Goal: Task Accomplishment & Management: Manage account settings

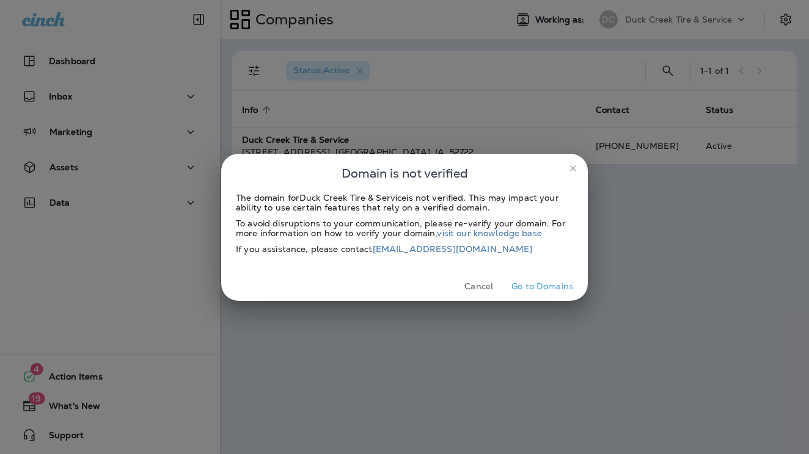
click at [487, 289] on button "Cancel" at bounding box center [479, 286] width 46 height 19
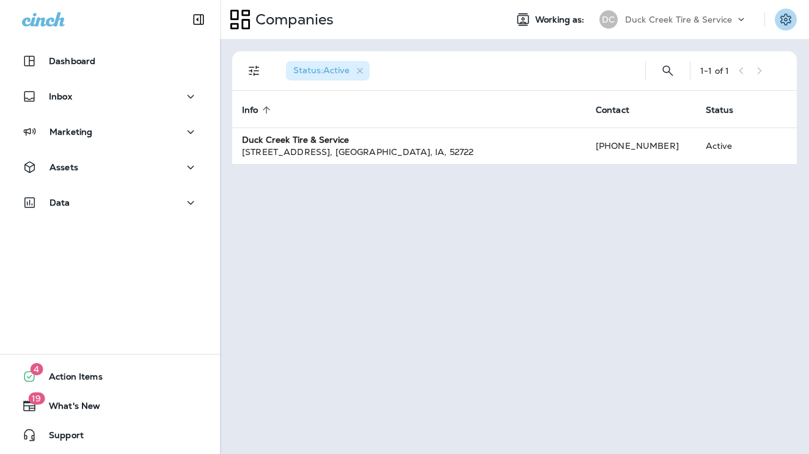
click at [792, 24] on icon "Settings" at bounding box center [785, 19] width 15 height 15
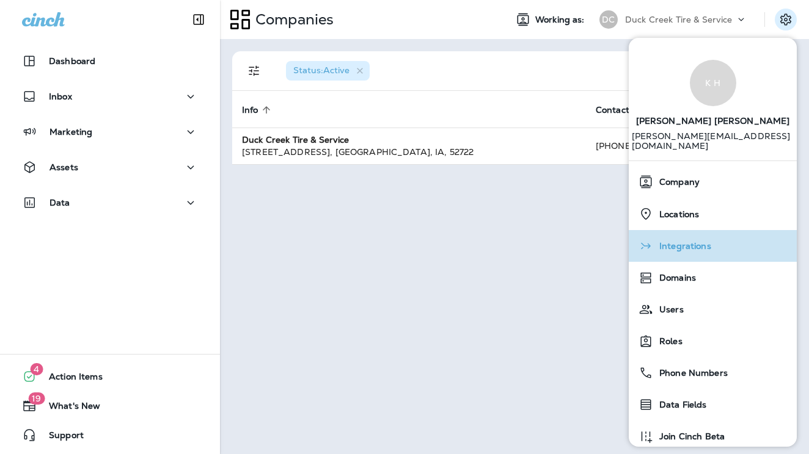
click at [682, 241] on span "Integrations" at bounding box center [682, 246] width 58 height 10
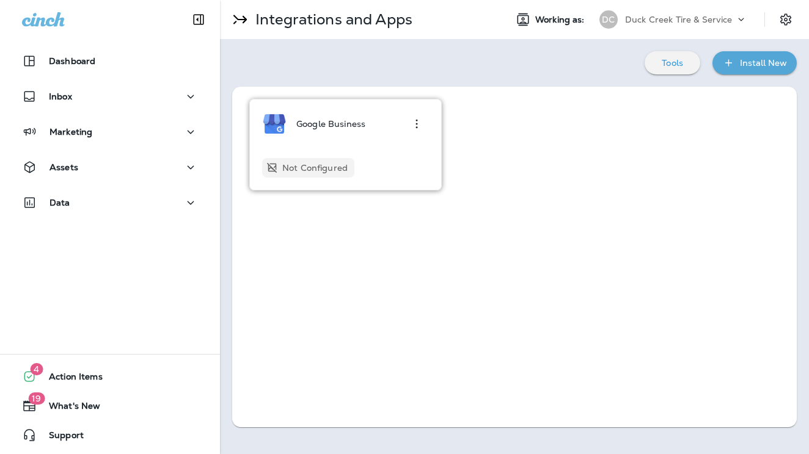
click at [318, 172] on p "Not Configured" at bounding box center [314, 168] width 65 height 10
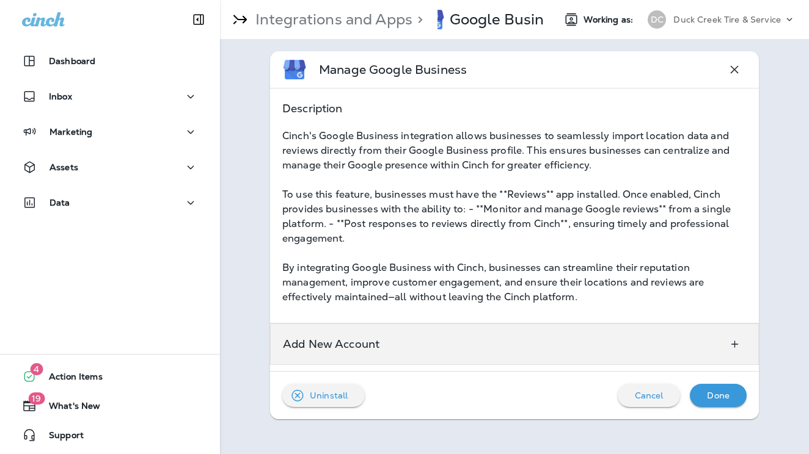
click at [389, 354] on div "Add New Account" at bounding box center [331, 344] width 121 height 40
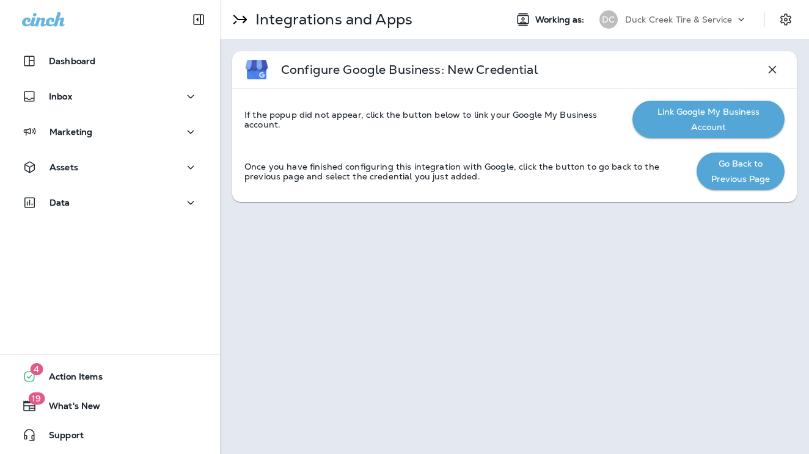
click at [731, 128] on button "Link Google My Business Account" at bounding box center [708, 119] width 152 height 37
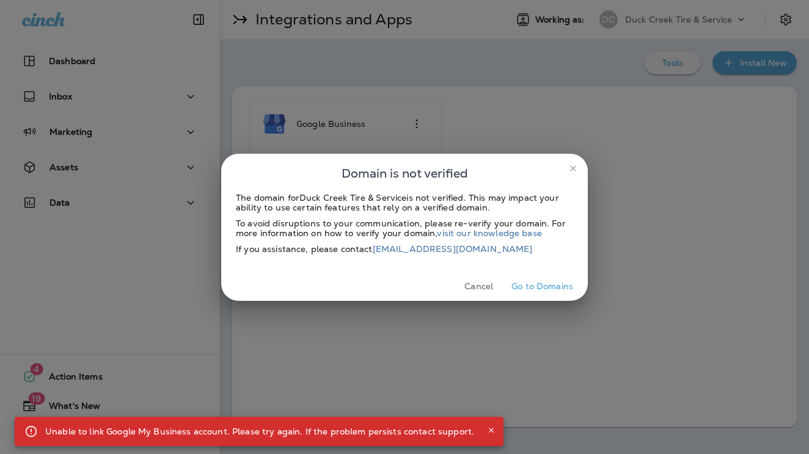
click at [486, 288] on button "Cancel" at bounding box center [479, 286] width 46 height 19
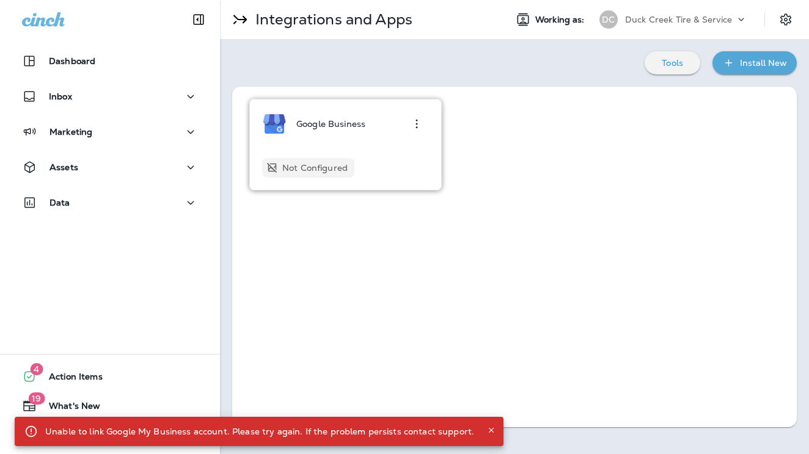
click at [334, 129] on div "Google Business" at bounding box center [330, 124] width 69 height 24
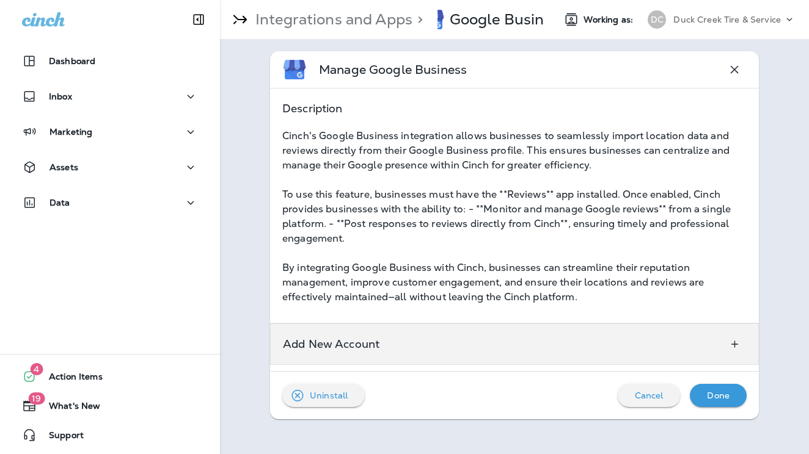
click at [377, 344] on p "Add New Account" at bounding box center [331, 345] width 96 height 10
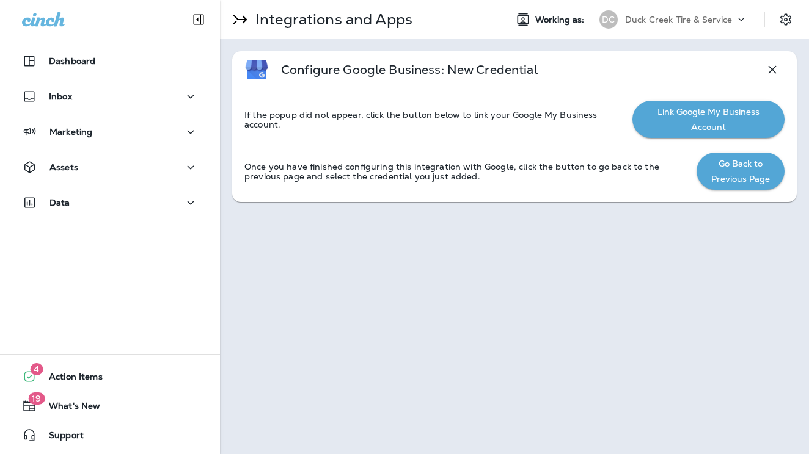
click at [743, 176] on button "Go Back to Previous Page" at bounding box center [740, 171] width 88 height 37
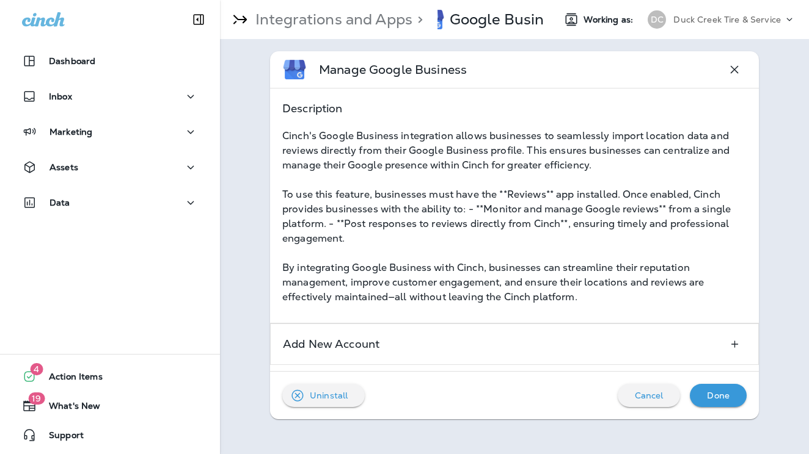
click at [782, 19] on div "Duck Creek Tire & Service" at bounding box center [728, 19] width 110 height 18
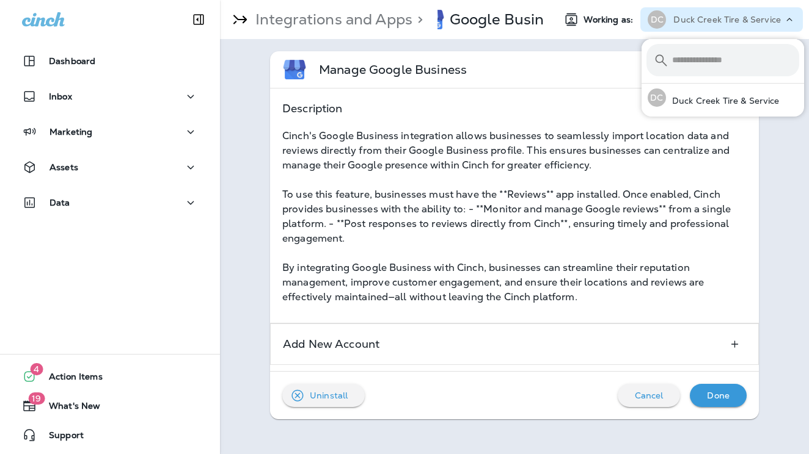
click at [779, 138] on div "Manage Google Business Description Cinch's Google Business integration allows b…" at bounding box center [514, 235] width 589 height 393
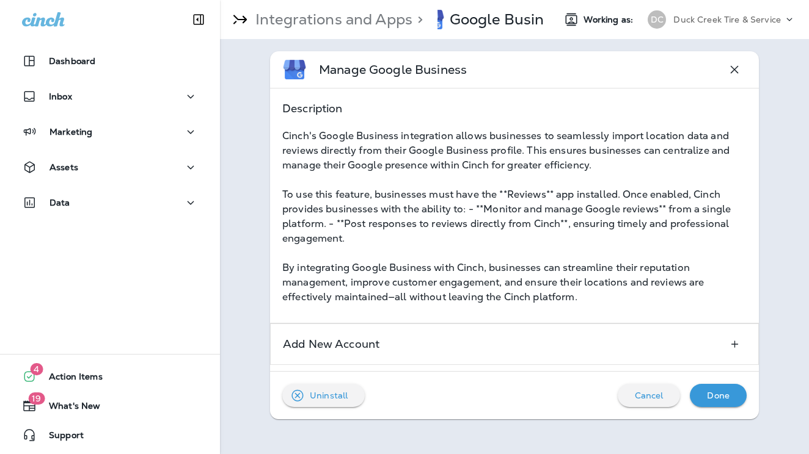
click at [698, 25] on div "Duck Creek Tire & Service" at bounding box center [728, 19] width 110 height 18
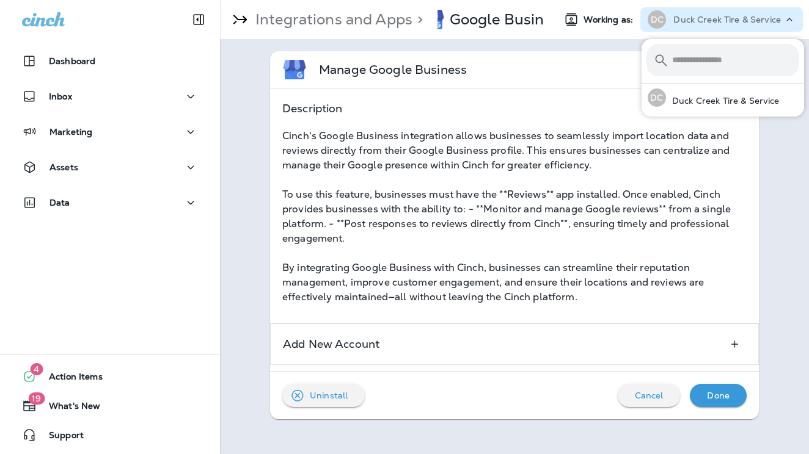
click at [789, 23] on icon at bounding box center [789, 19] width 12 height 12
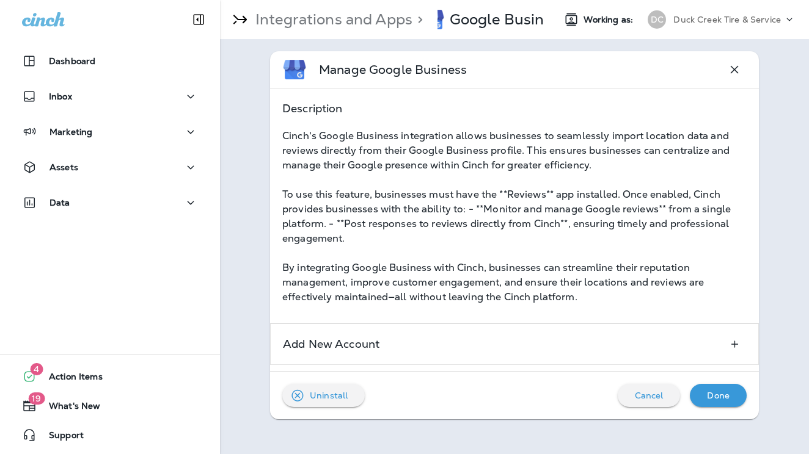
click at [789, 23] on icon at bounding box center [789, 19] width 12 height 12
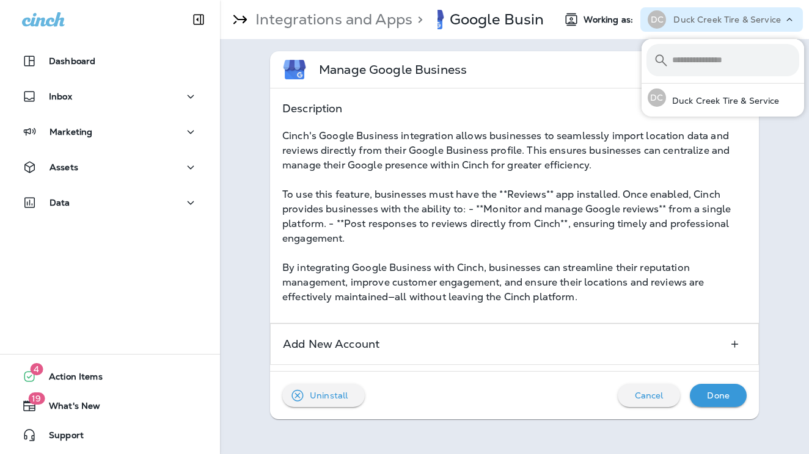
click at [789, 23] on icon at bounding box center [789, 19] width 12 height 12
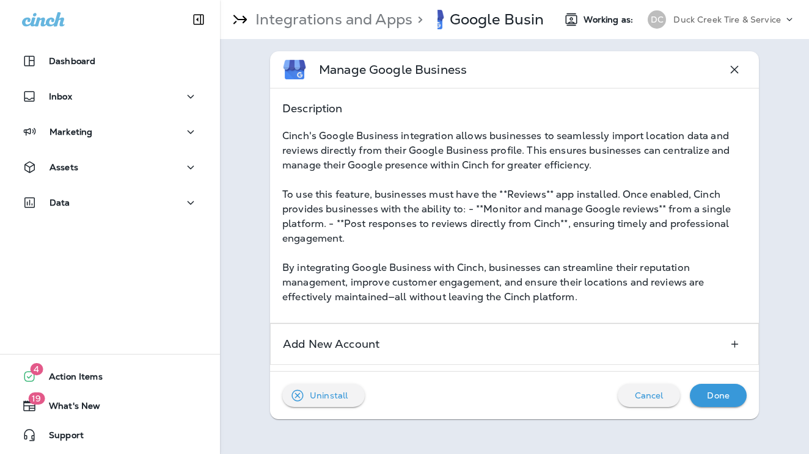
click at [734, 70] on icon "button" at bounding box center [734, 70] width 8 height 8
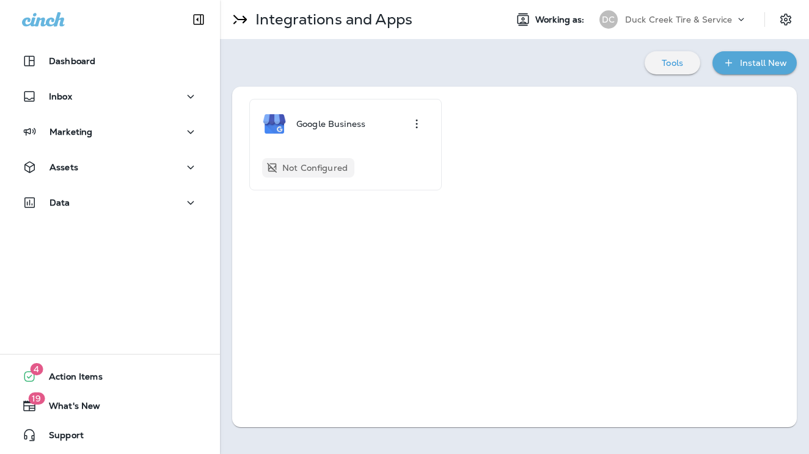
click at [696, 176] on div "Google Business Not Configured" at bounding box center [514, 145] width 540 height 92
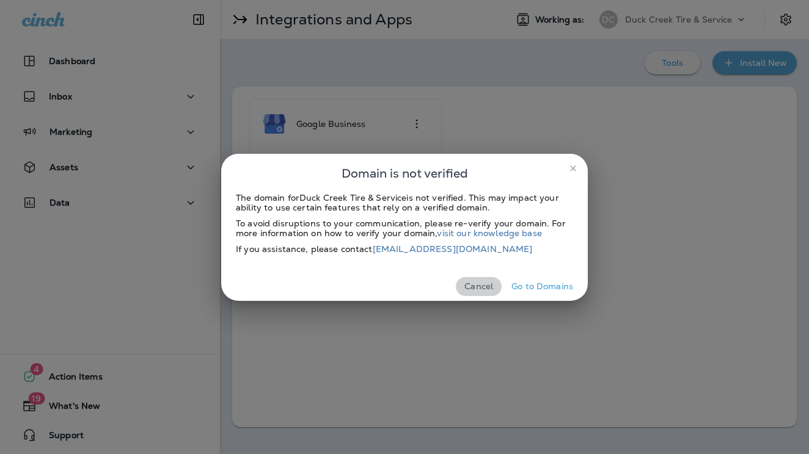
click at [487, 285] on button "Cancel" at bounding box center [479, 286] width 46 height 19
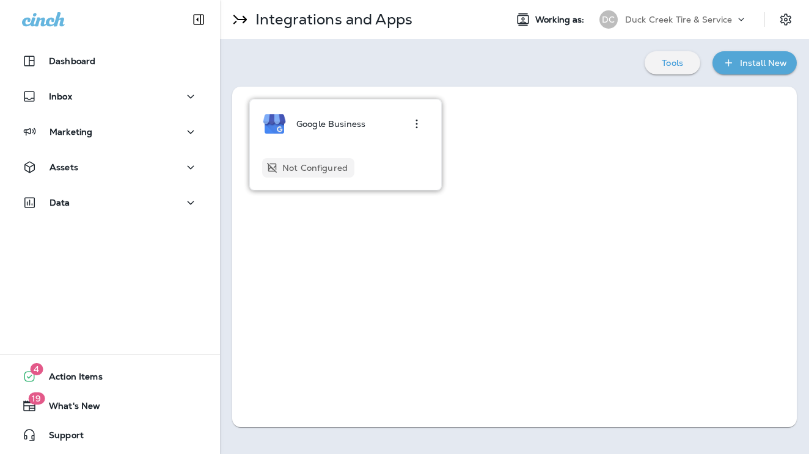
click at [335, 142] on div "Google Business Not Configured" at bounding box center [345, 145] width 167 height 66
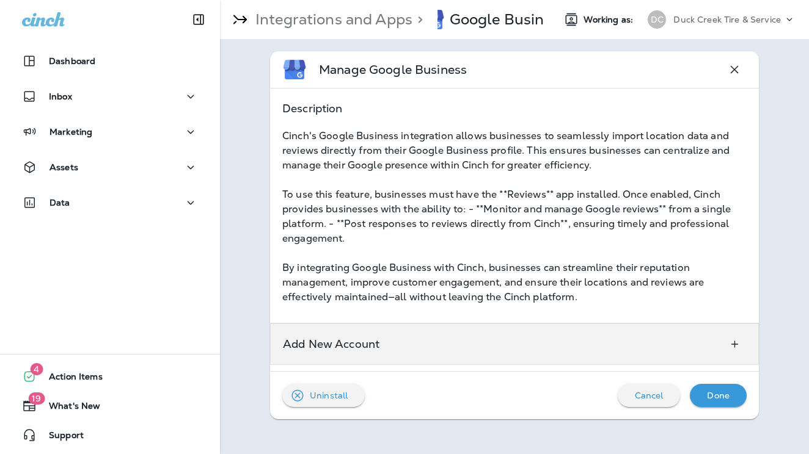
click at [428, 345] on div "Add New Account" at bounding box center [514, 345] width 489 height 42
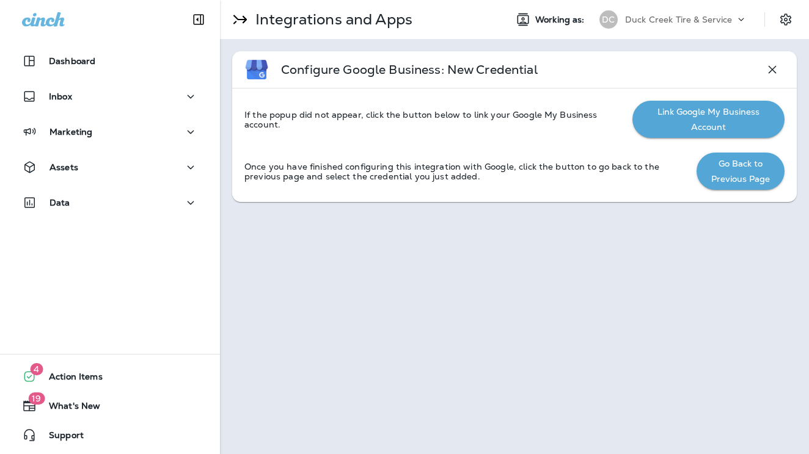
click at [663, 115] on button "Link Google My Business Account" at bounding box center [708, 119] width 152 height 37
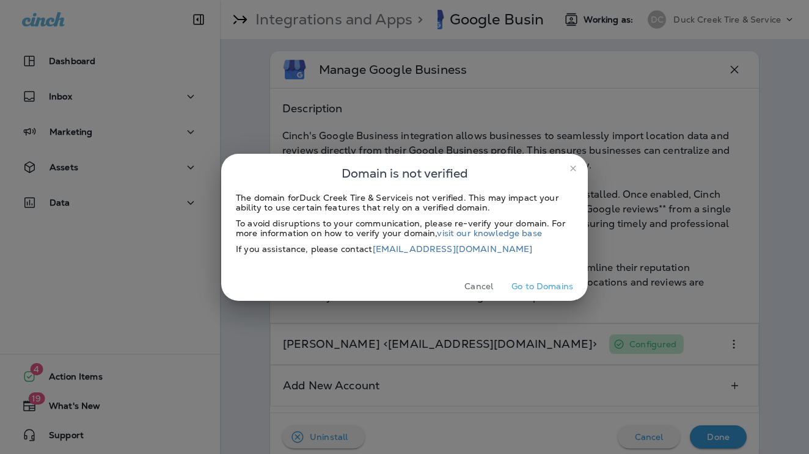
click at [572, 170] on icon "close" at bounding box center [573, 169] width 10 height 10
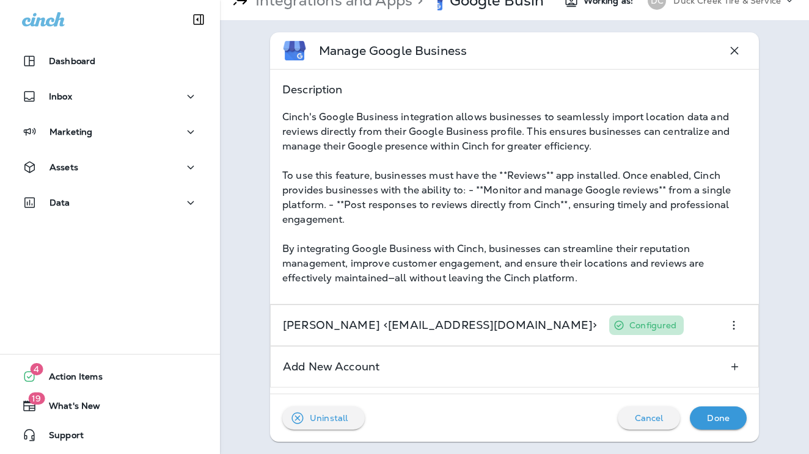
scroll to position [19, 0]
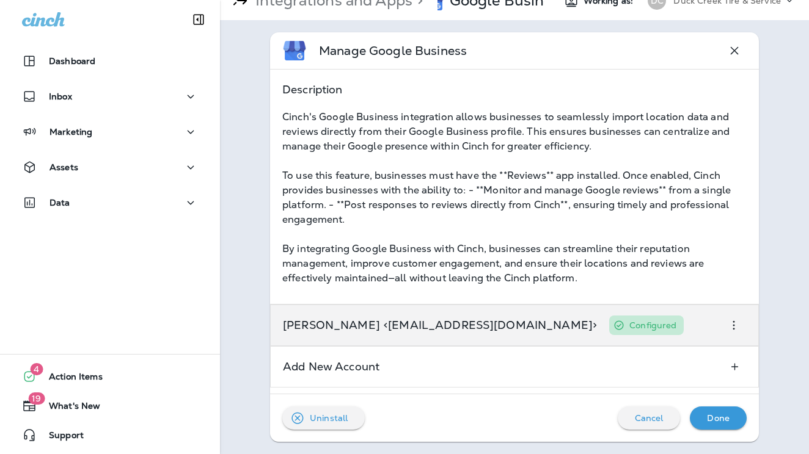
click at [720, 328] on div "[PERSON_NAME] <[EMAIL_ADDRESS][DOMAIN_NAME]> Configured" at bounding box center [514, 326] width 489 height 42
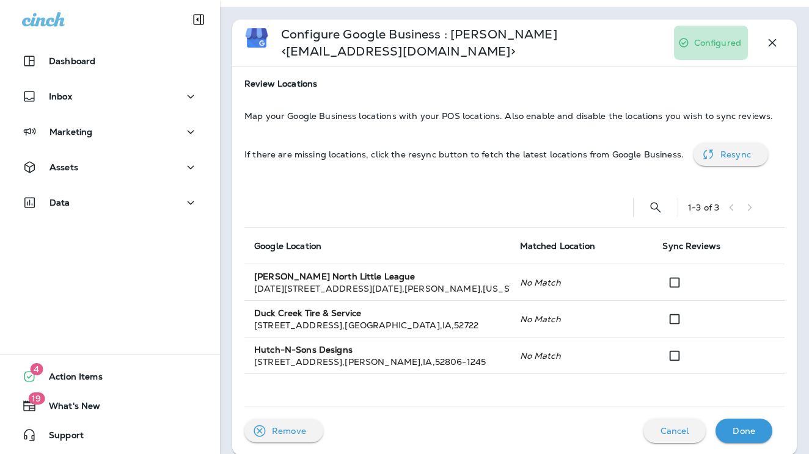
scroll to position [31, 0]
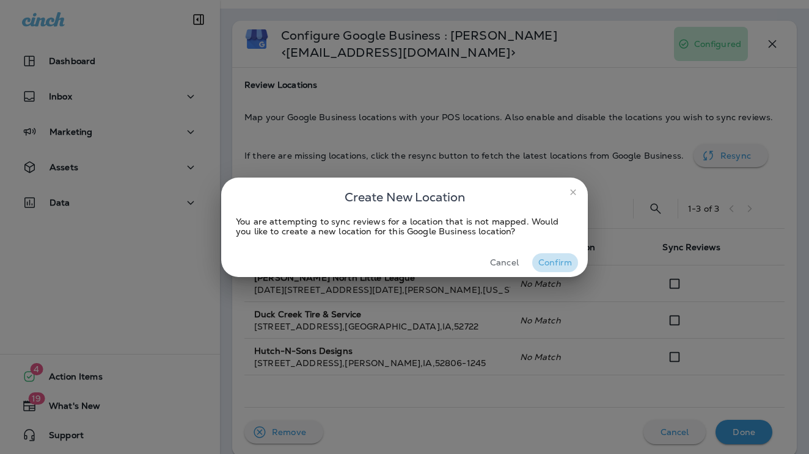
click at [544, 258] on button "Confirm" at bounding box center [555, 262] width 46 height 19
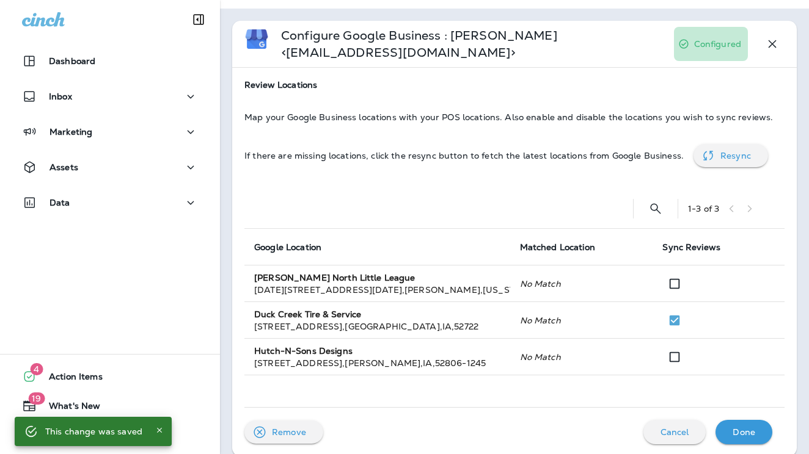
click at [746, 428] on p "Done" at bounding box center [743, 433] width 23 height 10
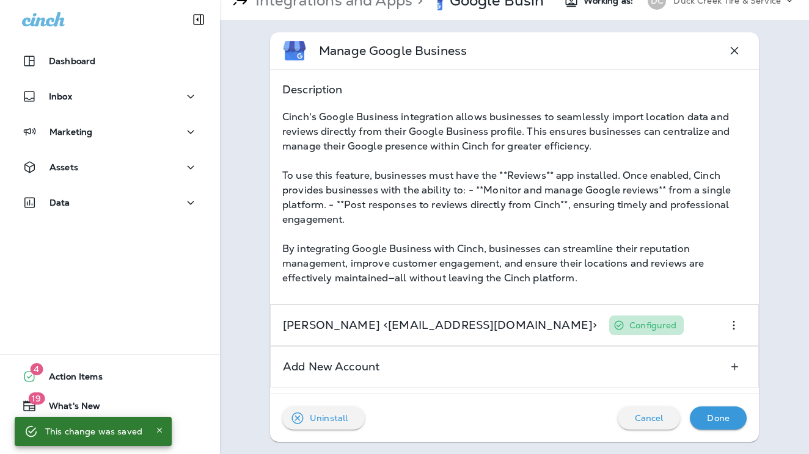
scroll to position [19, 0]
click at [726, 420] on p "Done" at bounding box center [718, 418] width 23 height 10
